Goal: Information Seeking & Learning: Learn about a topic

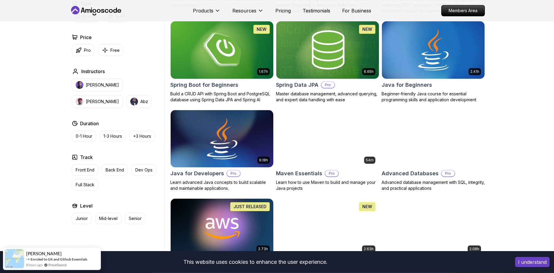
scroll to position [287, 0]
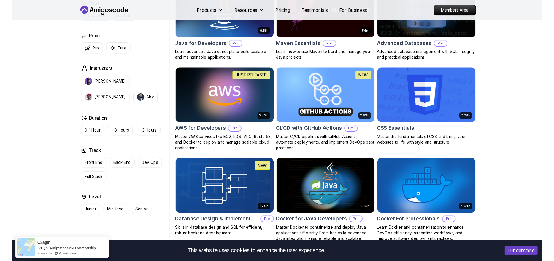
scroll to position [491, 0]
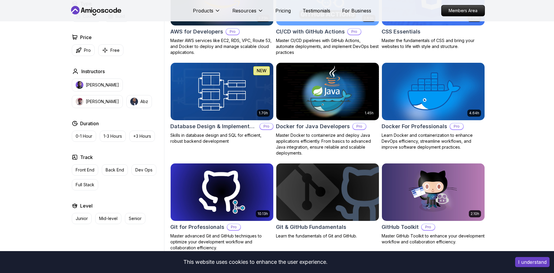
click at [533, 265] on button "I understand" at bounding box center [532, 262] width 34 height 10
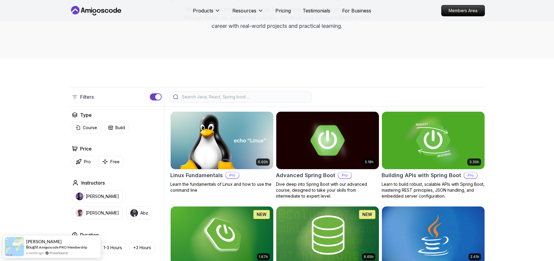
scroll to position [0, 0]
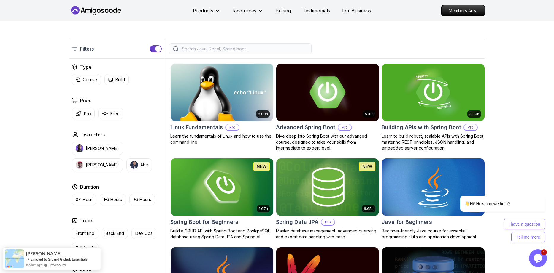
click at [310, 87] on img at bounding box center [327, 92] width 108 height 60
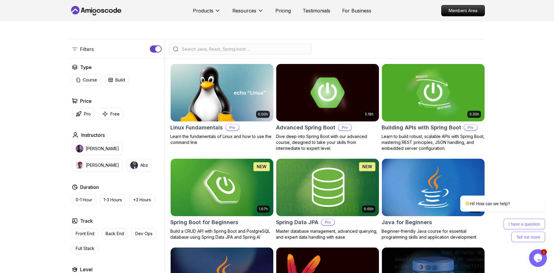
scroll to position [123, 0]
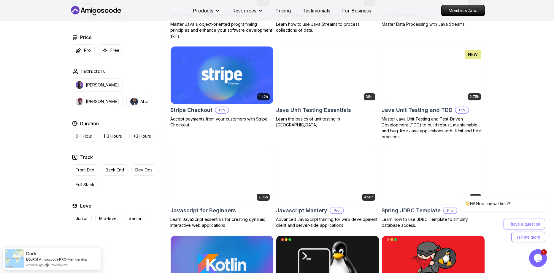
scroll to position [982, 0]
